Goal: Find specific page/section

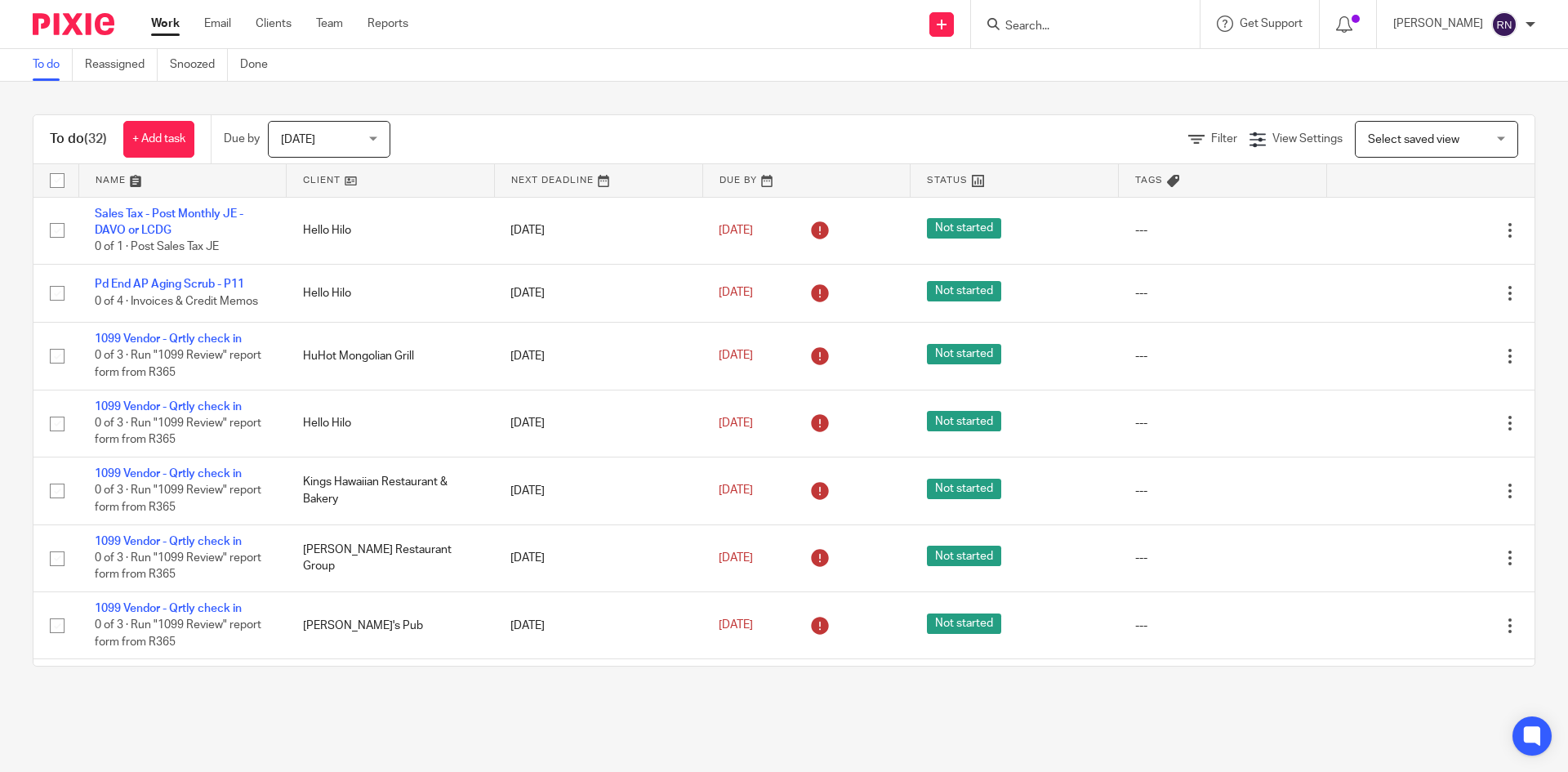
click at [1082, 32] on input "Search" at bounding box center [1076, 27] width 147 height 14
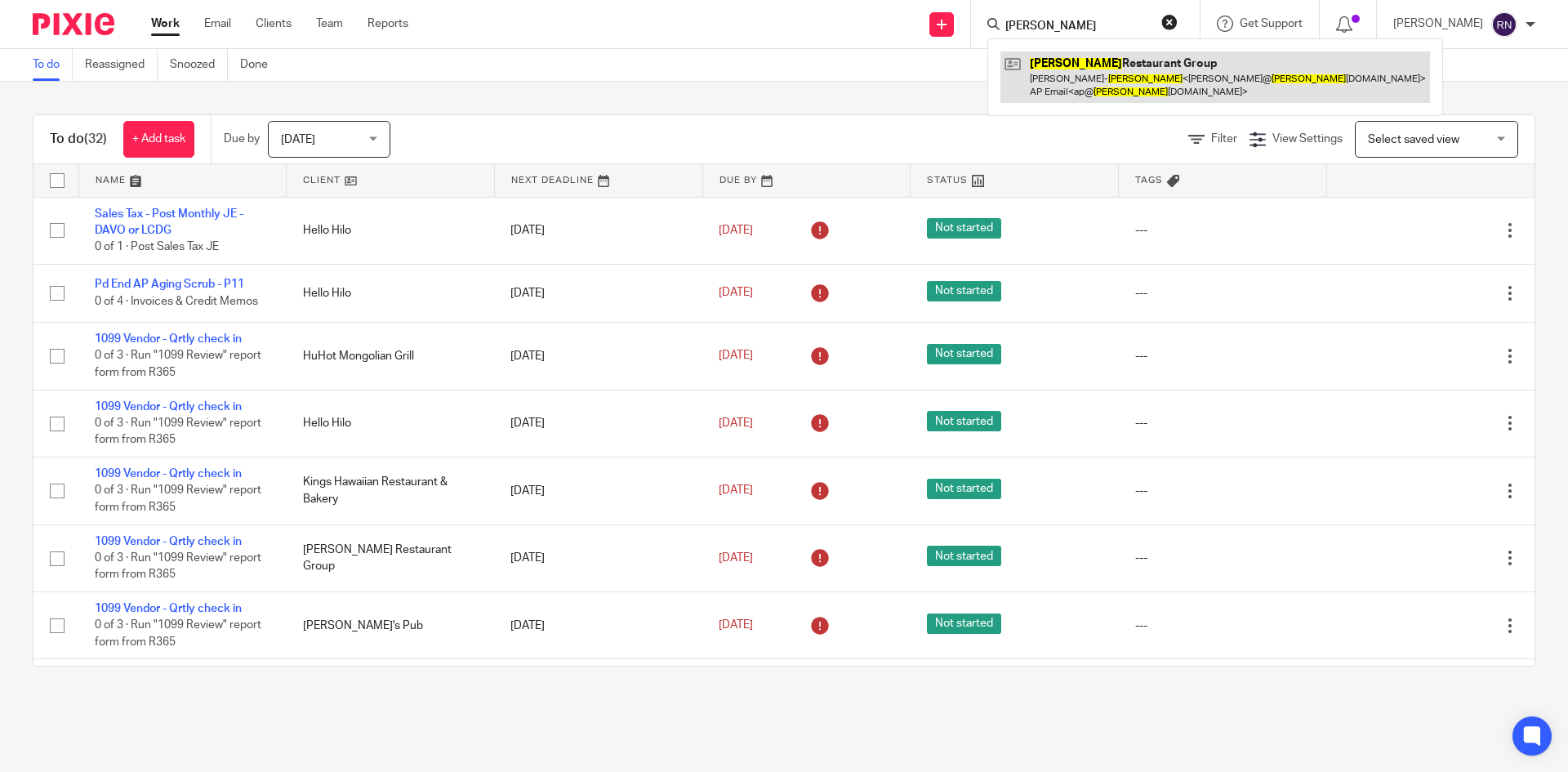
type input "tucker"
click at [1079, 67] on link at bounding box center [1215, 76] width 430 height 50
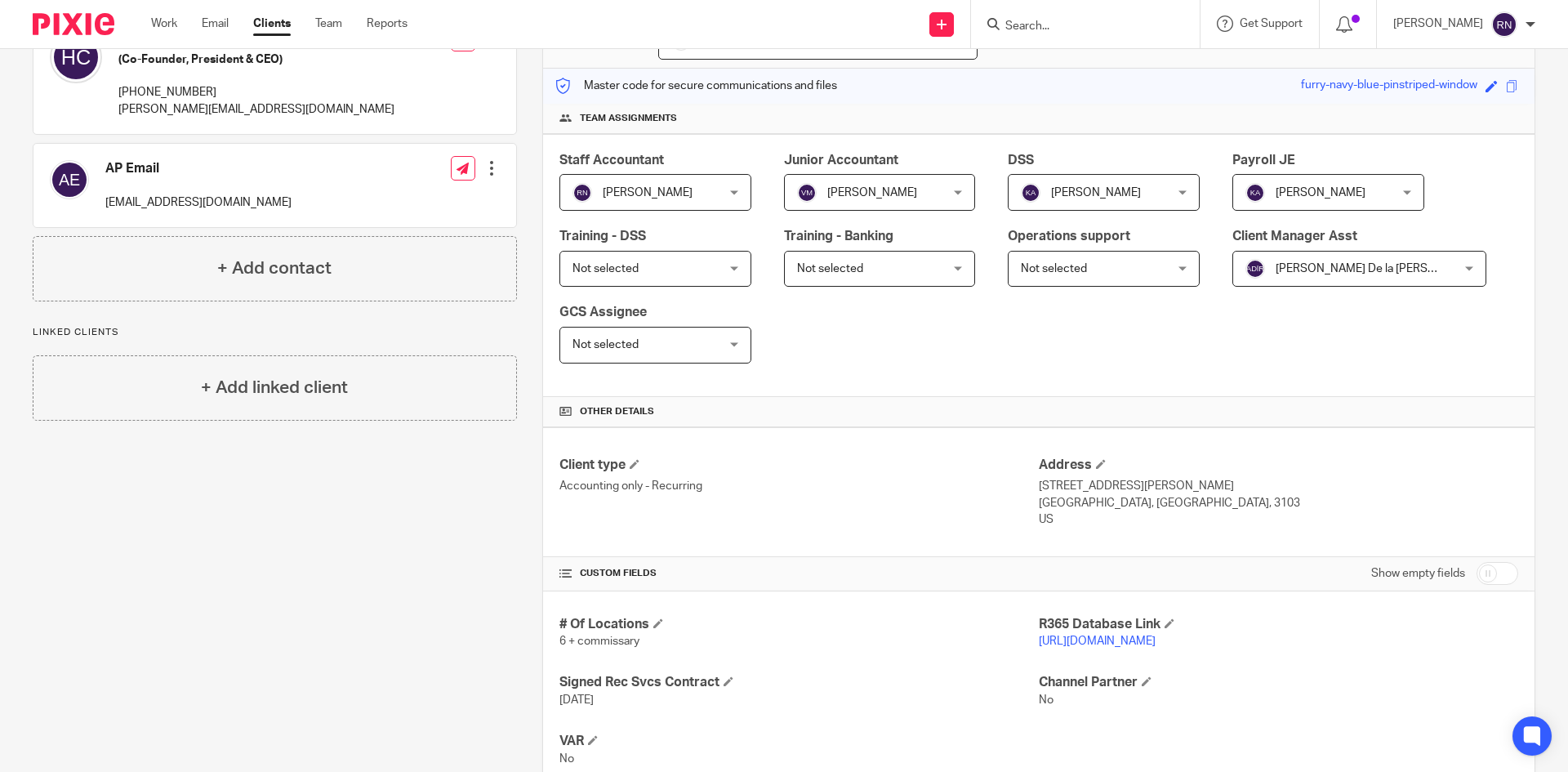
scroll to position [241, 0]
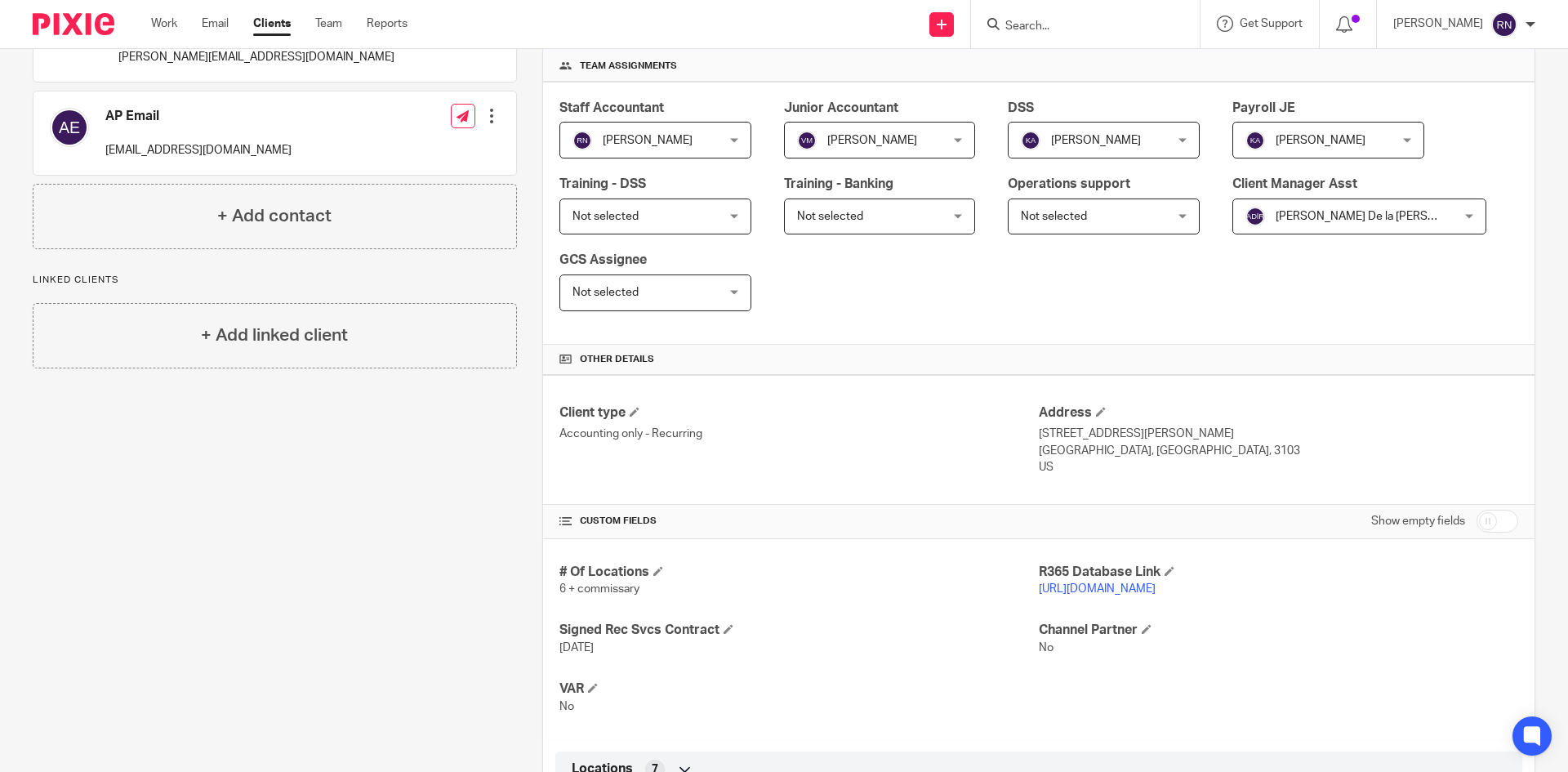
click at [1147, 581] on p "[URL][DOMAIN_NAME]" at bounding box center [1278, 589] width 479 height 16
click at [1148, 587] on link "[URL][DOMAIN_NAME]" at bounding box center [1096, 589] width 117 height 11
